Goal: Task Accomplishment & Management: Use online tool/utility

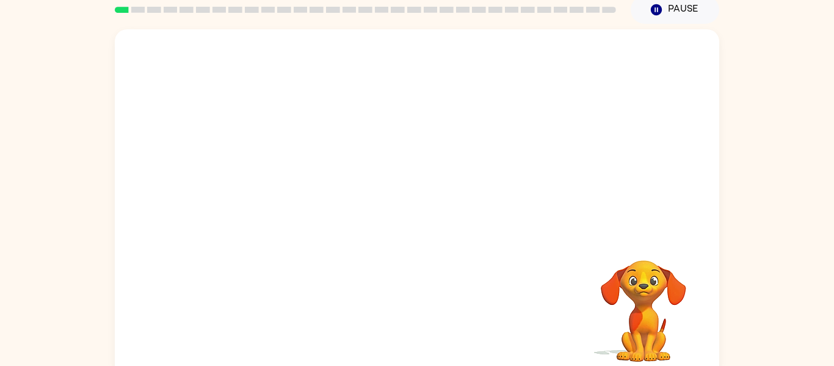
scroll to position [50, 0]
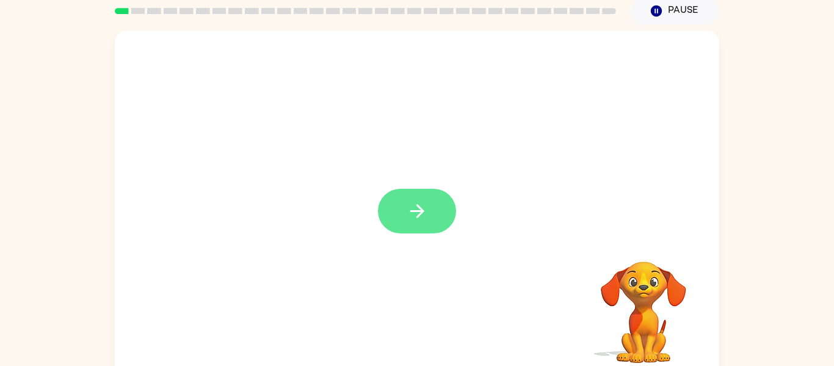
click at [395, 205] on button "button" at bounding box center [417, 211] width 78 height 45
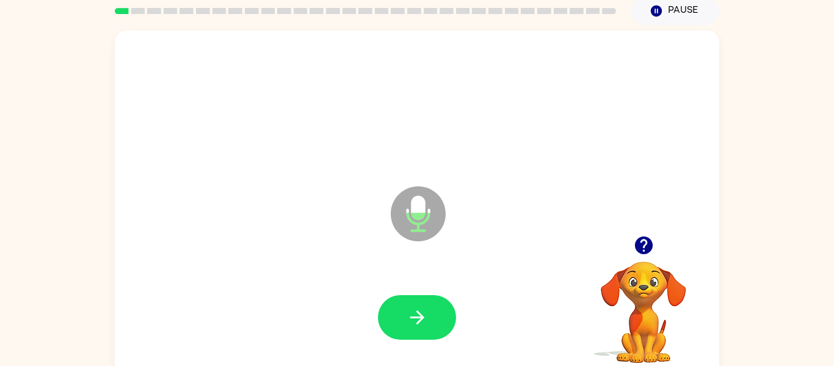
click at [395, 205] on icon at bounding box center [418, 213] width 55 height 55
click at [402, 303] on button "button" at bounding box center [417, 317] width 78 height 45
click at [402, 304] on button "button" at bounding box center [417, 317] width 78 height 45
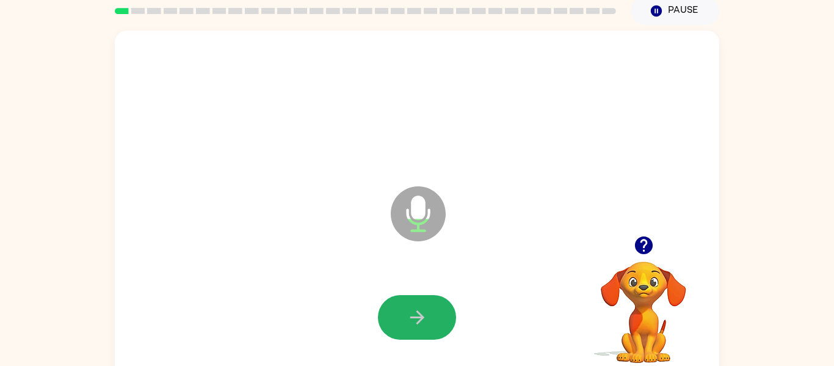
click at [402, 304] on button "button" at bounding box center [417, 317] width 78 height 45
click at [401, 305] on button "button" at bounding box center [417, 317] width 78 height 45
click at [401, 306] on button "button" at bounding box center [417, 317] width 78 height 45
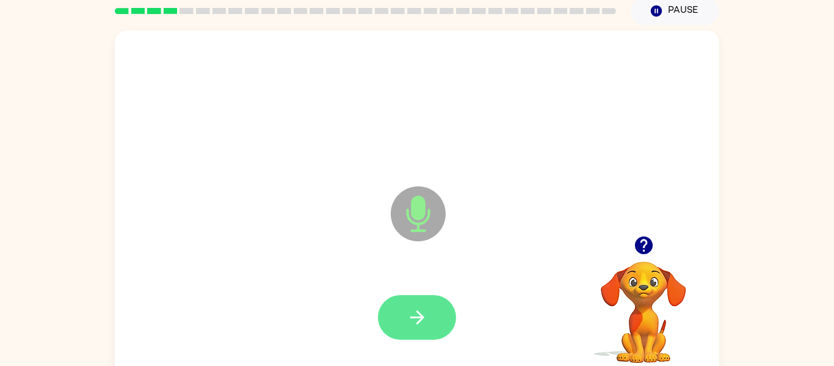
click at [401, 306] on button "button" at bounding box center [417, 317] width 78 height 45
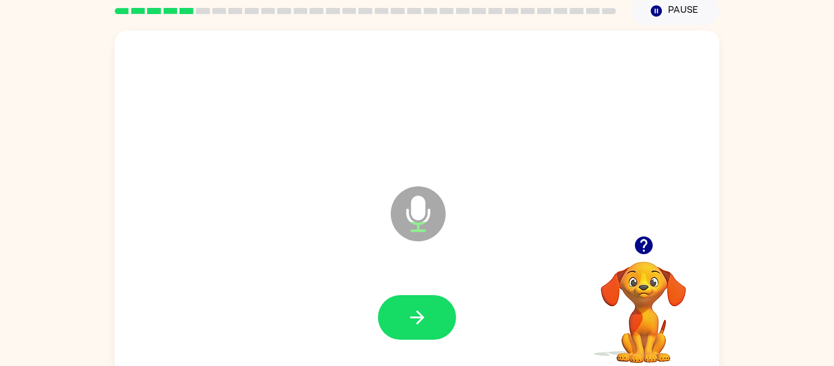
click at [401, 306] on button "button" at bounding box center [417, 317] width 78 height 45
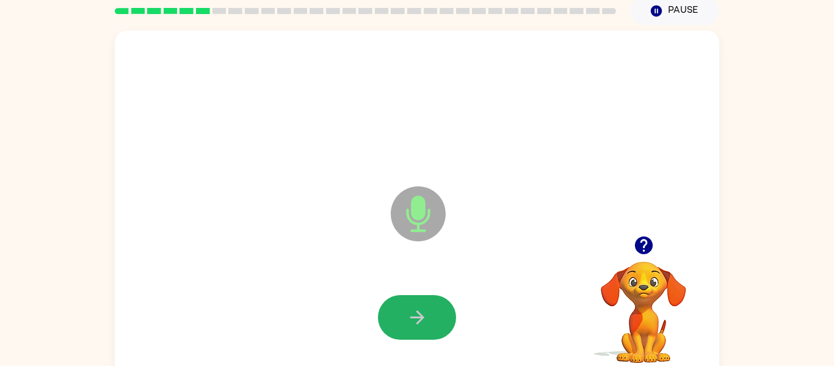
click at [401, 306] on button "button" at bounding box center [417, 317] width 78 height 45
click at [401, 304] on button "button" at bounding box center [417, 317] width 78 height 45
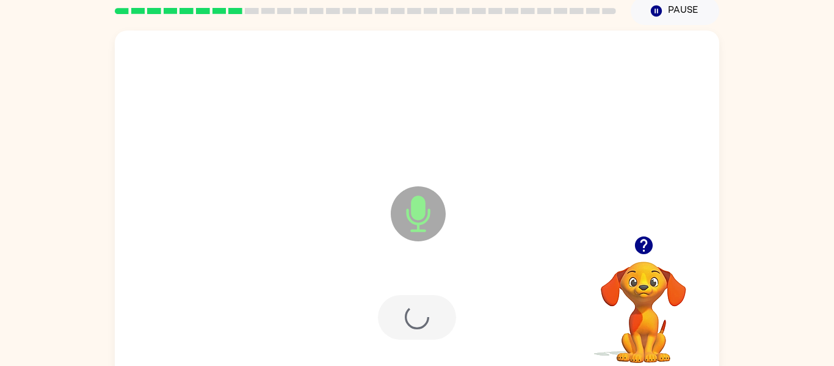
click at [401, 305] on div at bounding box center [417, 317] width 78 height 45
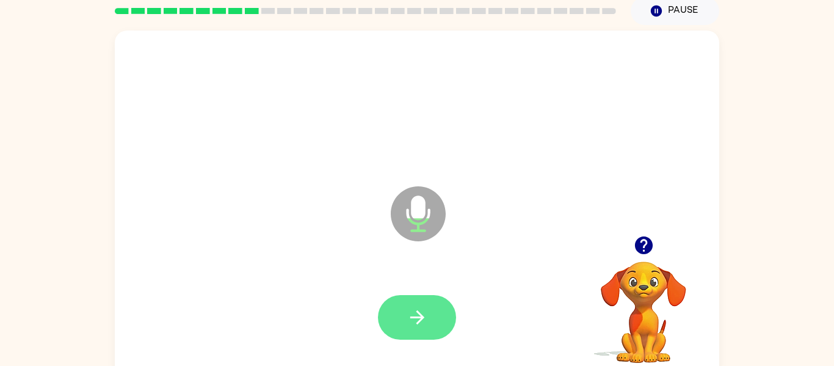
click at [402, 305] on button "button" at bounding box center [417, 317] width 78 height 45
click at [402, 306] on button "button" at bounding box center [417, 317] width 78 height 45
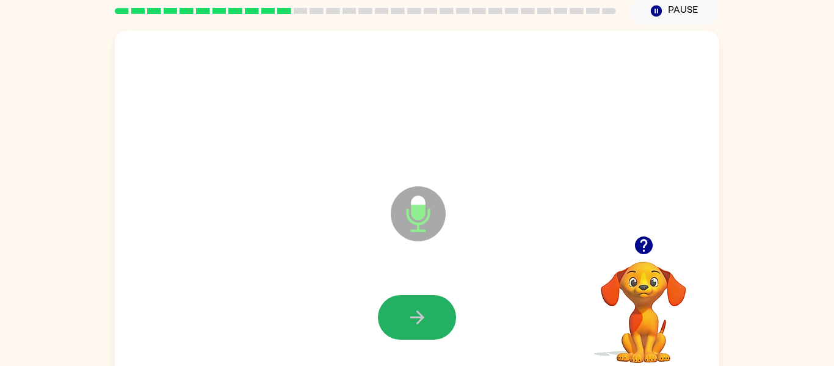
click at [402, 306] on button "button" at bounding box center [417, 317] width 78 height 45
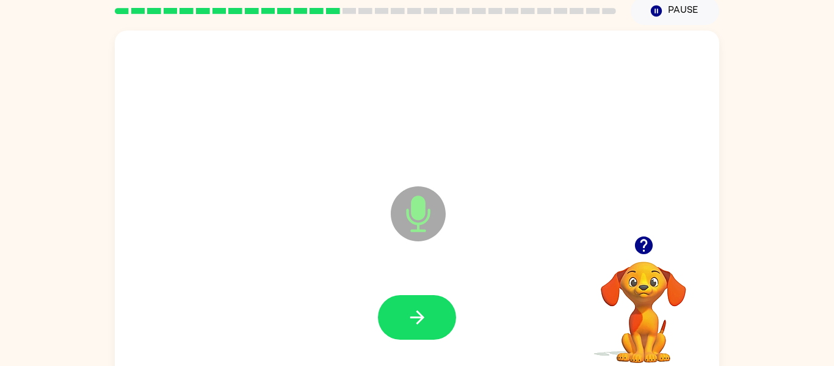
click at [402, 306] on button "button" at bounding box center [417, 317] width 78 height 45
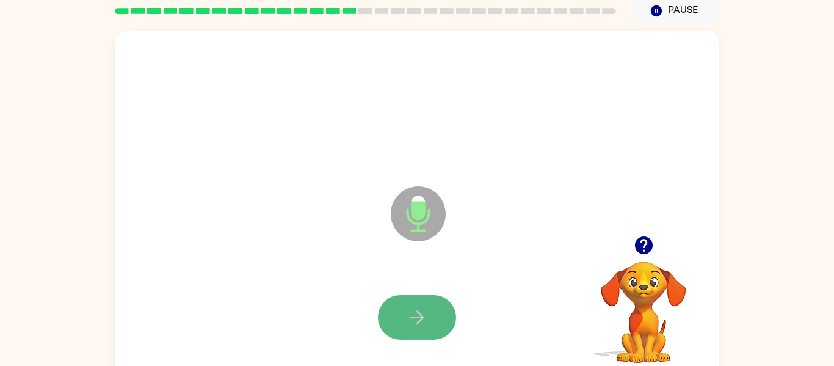
click at [404, 306] on button "button" at bounding box center [417, 317] width 78 height 45
click at [408, 304] on button "button" at bounding box center [417, 317] width 78 height 45
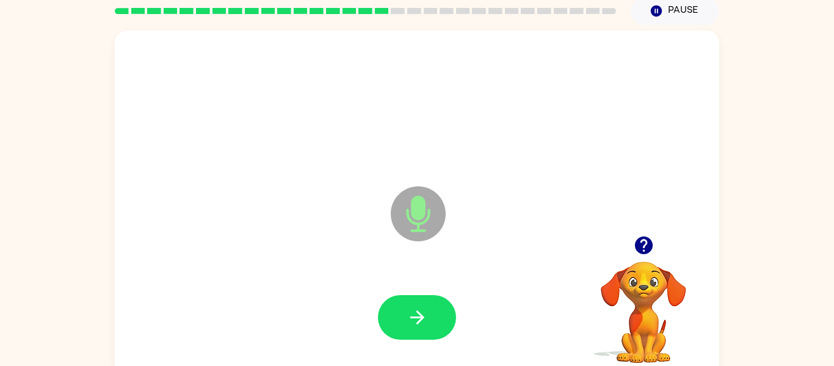
click at [408, 304] on button "button" at bounding box center [417, 317] width 78 height 45
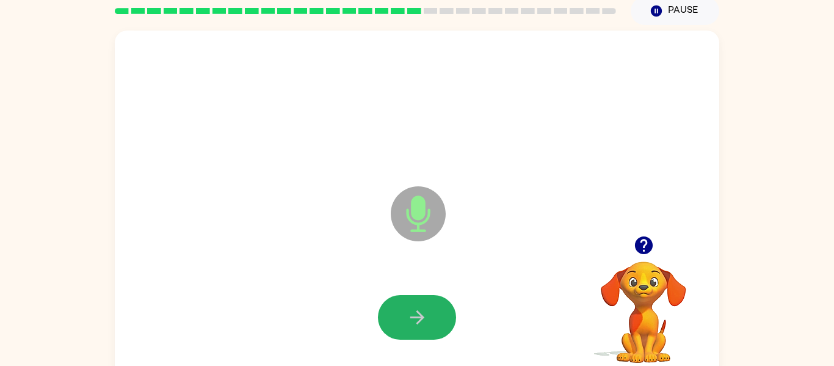
click at [408, 304] on button "button" at bounding box center [417, 317] width 78 height 45
click at [409, 304] on button "button" at bounding box center [417, 317] width 78 height 45
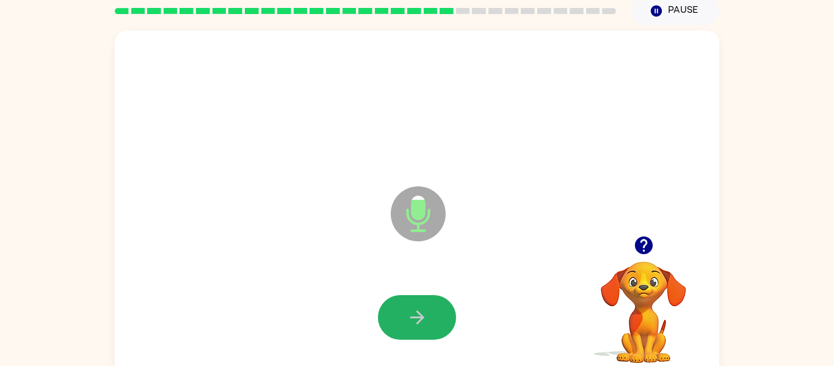
click at [409, 304] on button "button" at bounding box center [417, 317] width 78 height 45
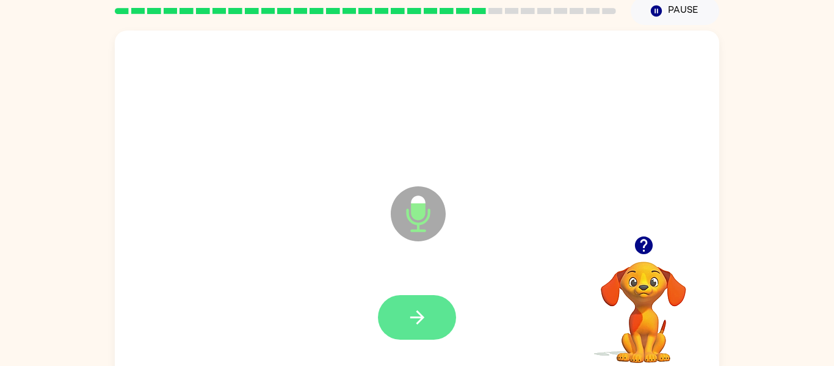
click at [410, 303] on button "button" at bounding box center [417, 317] width 78 height 45
click at [408, 306] on icon "button" at bounding box center [416, 316] width 21 height 21
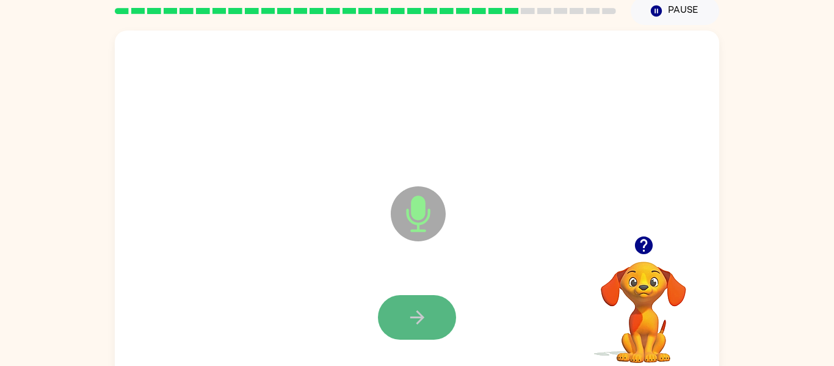
click at [408, 306] on icon "button" at bounding box center [416, 316] width 21 height 21
click at [409, 306] on icon "button" at bounding box center [416, 316] width 21 height 21
click at [407, 305] on button "button" at bounding box center [417, 317] width 78 height 45
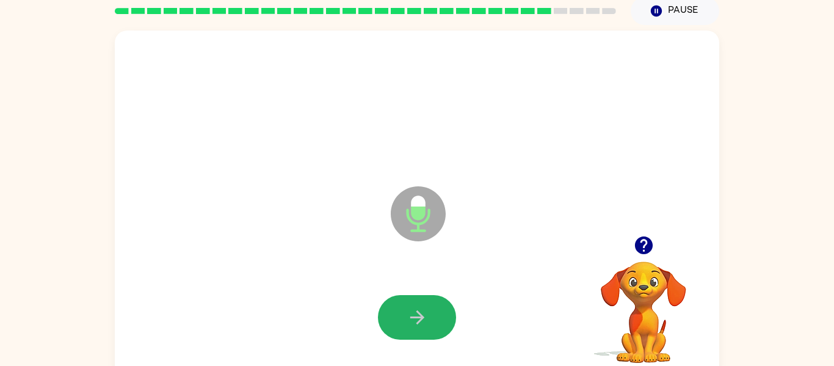
click at [407, 305] on button "button" at bounding box center [417, 317] width 78 height 45
click at [407, 306] on icon "button" at bounding box center [416, 316] width 21 height 21
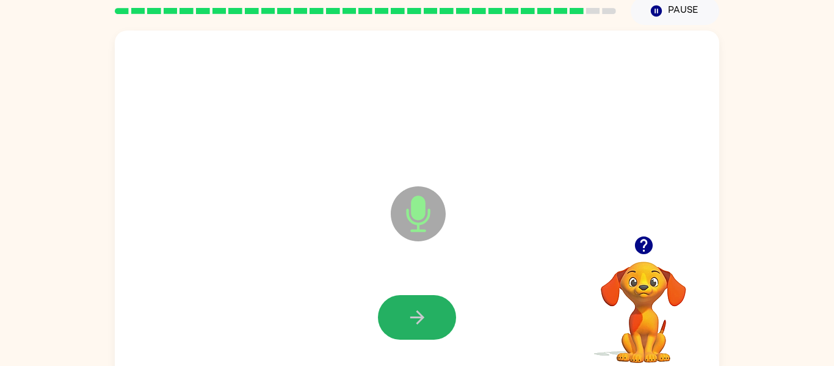
click at [407, 306] on icon "button" at bounding box center [416, 316] width 21 height 21
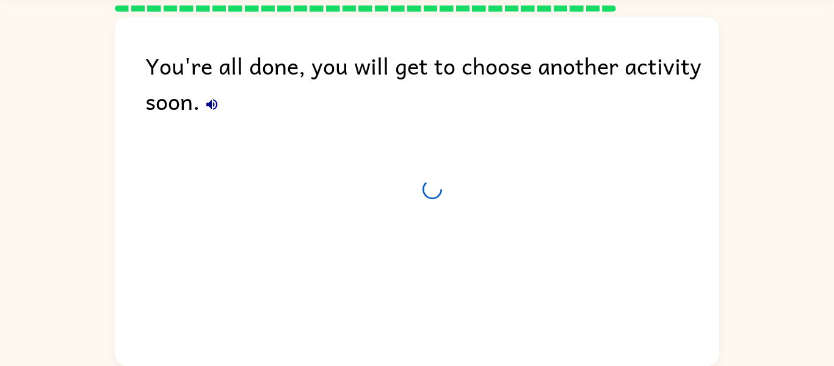
scroll to position [39, 0]
